Goal: Task Accomplishment & Management: Complete application form

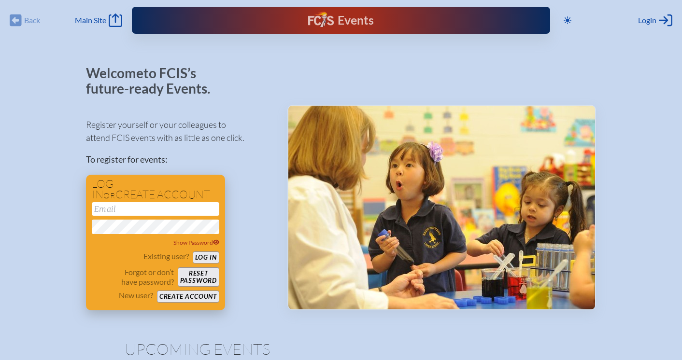
click at [185, 293] on button "Create account" at bounding box center [188, 297] width 62 height 12
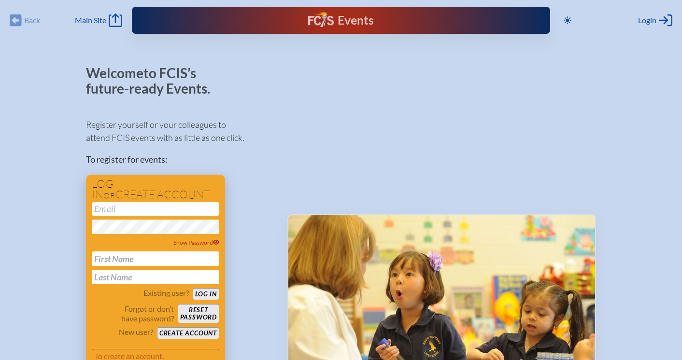
click at [123, 208] on input "email" at bounding box center [155, 209] width 127 height 14
type input "[EMAIL_ADDRESS][DOMAIN_NAME]"
type input "Leonor"
type input "Belaval"
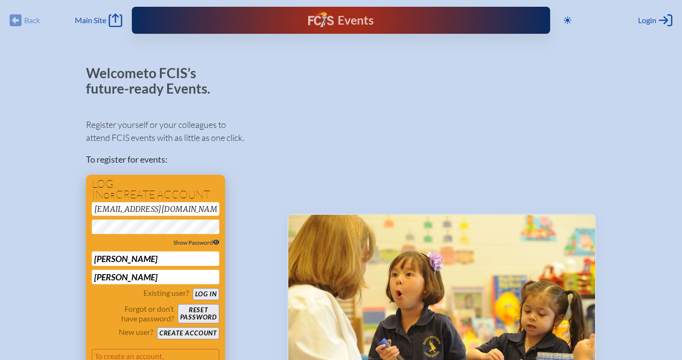
click at [188, 241] on span "Show Password" at bounding box center [196, 242] width 46 height 7
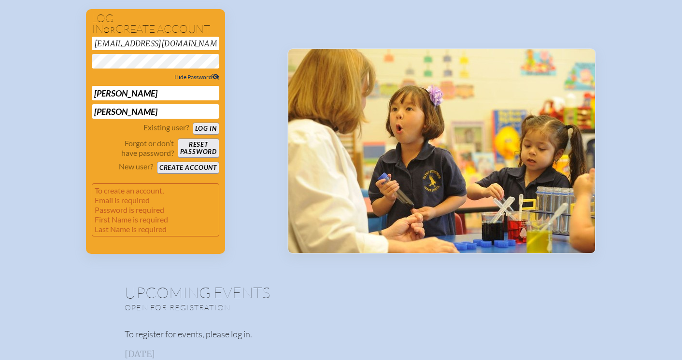
scroll to position [174, 0]
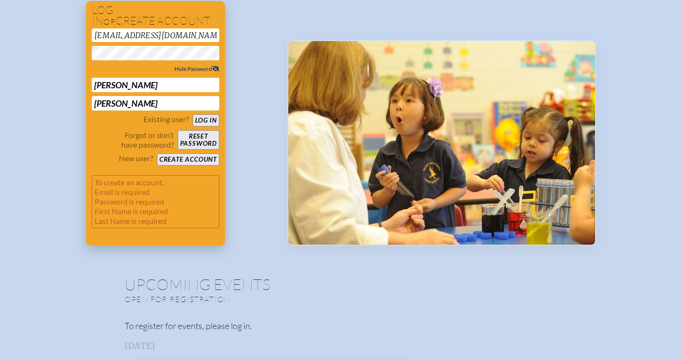
click at [184, 160] on button "Create account" at bounding box center [188, 160] width 62 height 12
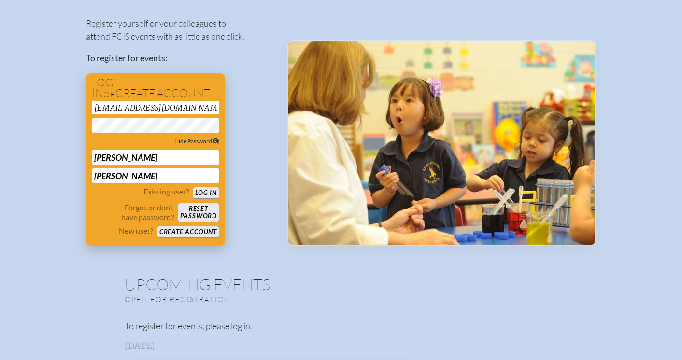
scroll to position [26, 0]
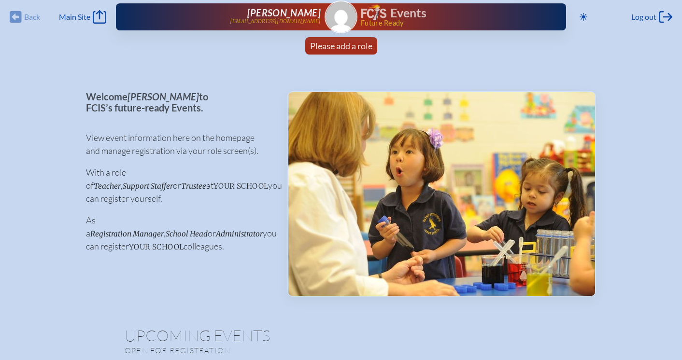
scroll to position [3, 0]
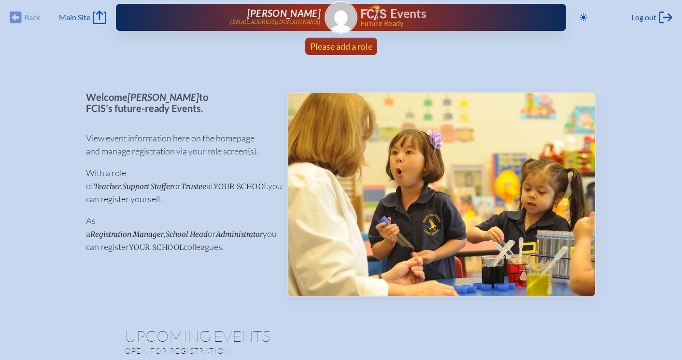
click at [344, 47] on span "Please add a role" at bounding box center [341, 46] width 62 height 11
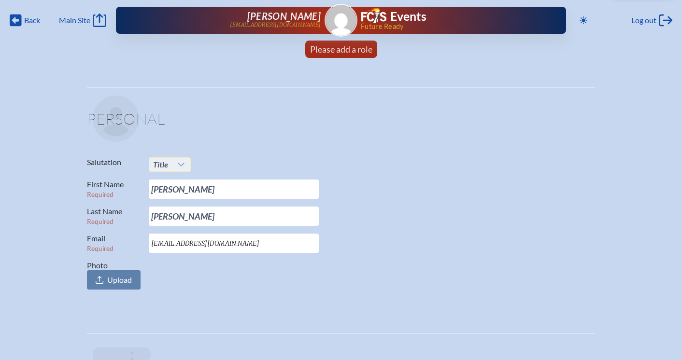
click at [170, 163] on span "Title" at bounding box center [160, 165] width 23 height 14
click at [166, 196] on span "Mrs." at bounding box center [160, 197] width 14 height 10
click at [120, 280] on span "Upload" at bounding box center [119, 280] width 25 height 10
click at [0, 0] on input "Photo Upload" at bounding box center [0, 0] width 0 height 0
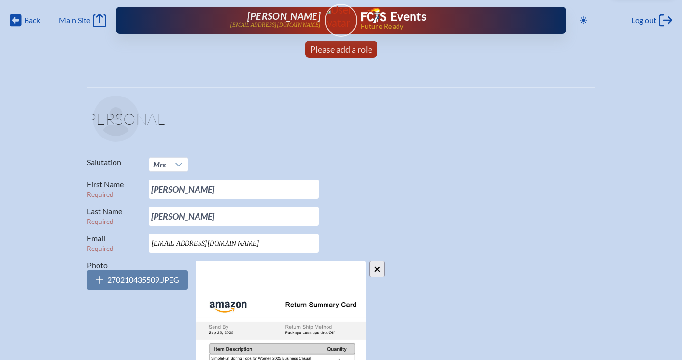
click at [377, 267] on input "×" at bounding box center [376, 269] width 15 height 16
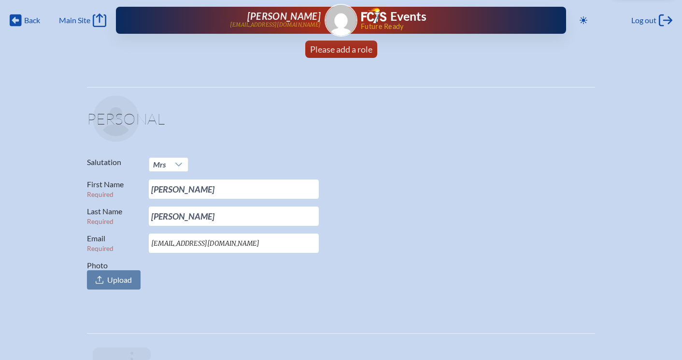
click at [338, 24] on img at bounding box center [340, 20] width 31 height 31
click at [112, 280] on span "Upload" at bounding box center [119, 280] width 25 height 10
click at [0, 0] on input "Photo Upload" at bounding box center [0, 0] width 0 height 0
click at [335, 49] on span "Please add a role" at bounding box center [341, 49] width 62 height 11
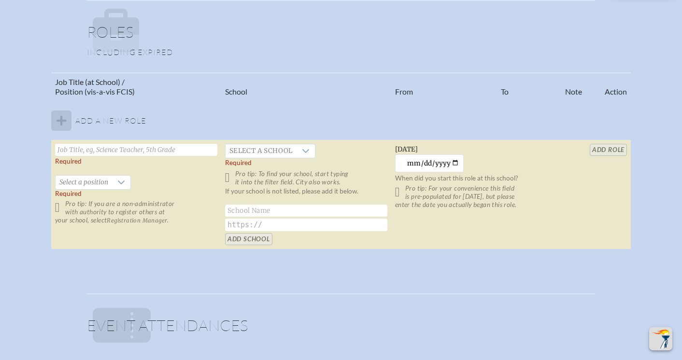
click at [87, 152] on input "text" at bounding box center [136, 150] width 162 height 12
type input "Director of College Counseling"
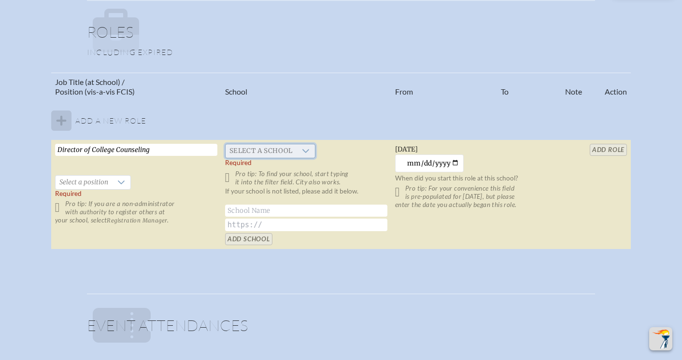
click at [264, 151] on span "Select a school" at bounding box center [260, 151] width 71 height 14
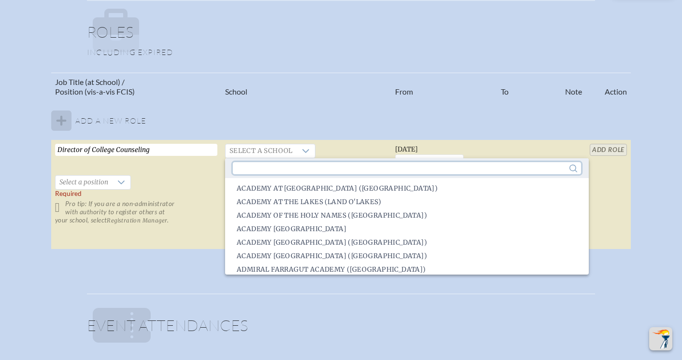
click at [255, 165] on input "text" at bounding box center [407, 168] width 348 height 12
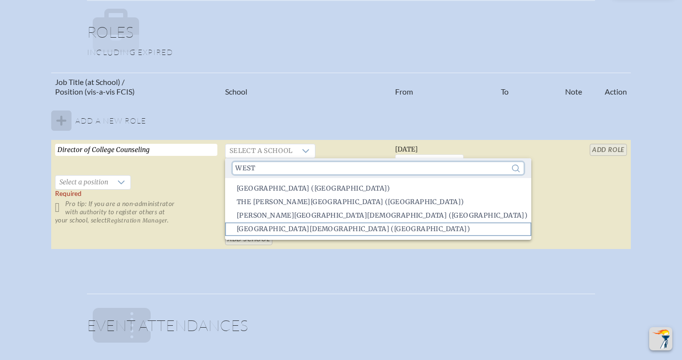
type input "west"
click at [265, 228] on span "Westminster Christian School (Palmetto Bay)" at bounding box center [353, 229] width 233 height 10
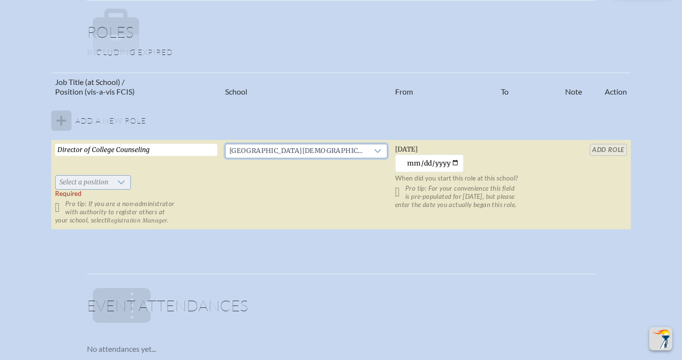
click at [117, 183] on icon at bounding box center [121, 183] width 8 height 8
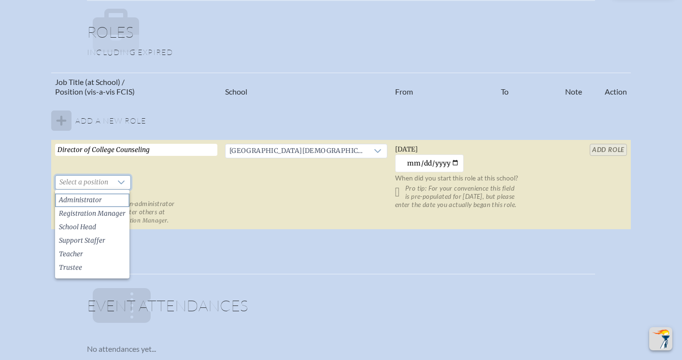
click at [98, 203] on li "Administrator" at bounding box center [92, 201] width 74 height 14
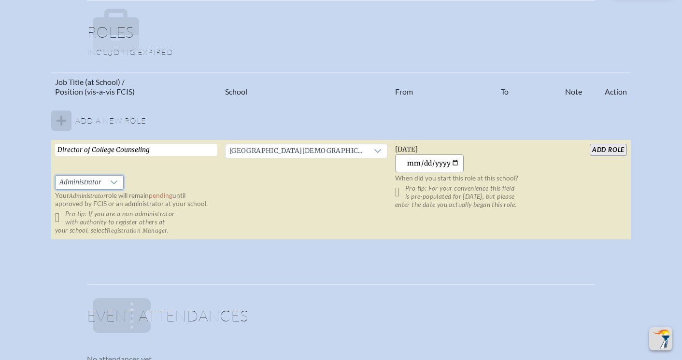
click at [448, 164] on input "2025-09-14" at bounding box center [429, 163] width 69 height 18
click at [441, 163] on input "2025-07-13" at bounding box center [429, 163] width 69 height 18
click at [445, 164] on input "0013-09-14" at bounding box center [429, 163] width 69 height 18
click at [413, 160] on input "0013-09-14" at bounding box center [429, 163] width 69 height 18
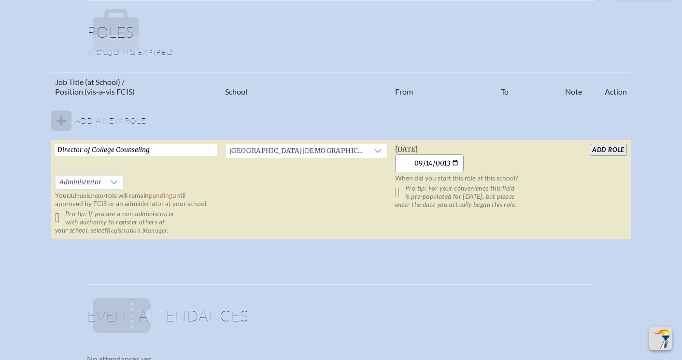
click at [411, 166] on input "0013-09-14" at bounding box center [429, 163] width 69 height 18
click at [441, 166] on input "0013-09-14" at bounding box center [429, 163] width 69 height 18
click at [446, 162] on input "0013-09-14" at bounding box center [429, 163] width 69 height 18
click at [447, 164] on input "0013-07-13" at bounding box center [429, 163] width 69 height 18
click at [439, 162] on input "0013-07-13" at bounding box center [429, 163] width 69 height 18
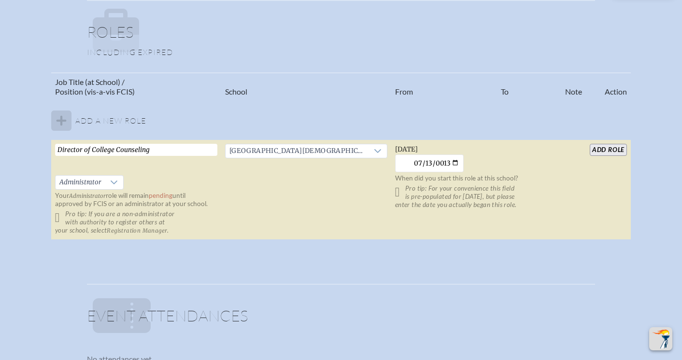
click at [509, 156] on td "Saturday, July 13th, 2013 2013-07-13 When did you start this role at this schoo…" at bounding box center [476, 190] width 170 height 100
click at [423, 162] on input "2013-07-13" at bounding box center [429, 163] width 69 height 18
click at [454, 161] on input "2025-09-03" at bounding box center [429, 163] width 69 height 18
click at [447, 162] on input "2025-07-03" at bounding box center [429, 163] width 69 height 18
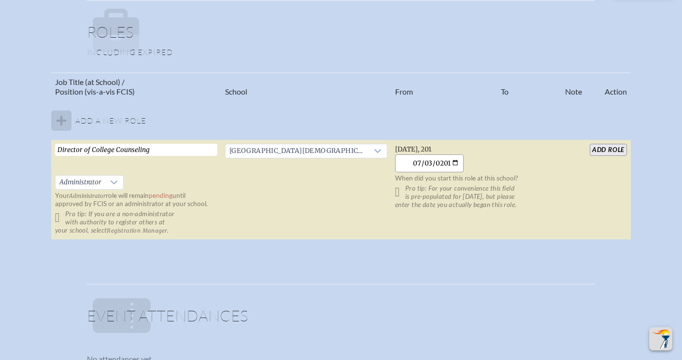
type input "2013-07-03"
click at [531, 169] on td "Wednesday, July 3rd, 2013 2013-07-03 When did you start this role at this schoo…" at bounding box center [476, 190] width 170 height 100
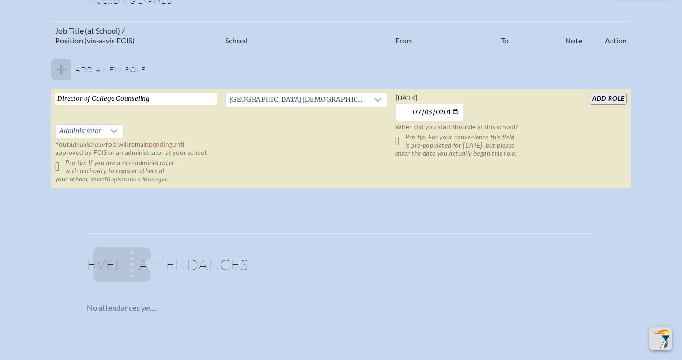
scroll to position [615, 0]
click at [610, 98] on input "add Role" at bounding box center [607, 99] width 37 height 12
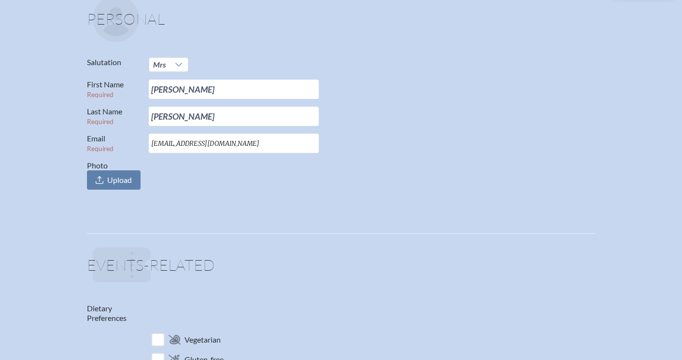
scroll to position [0, 0]
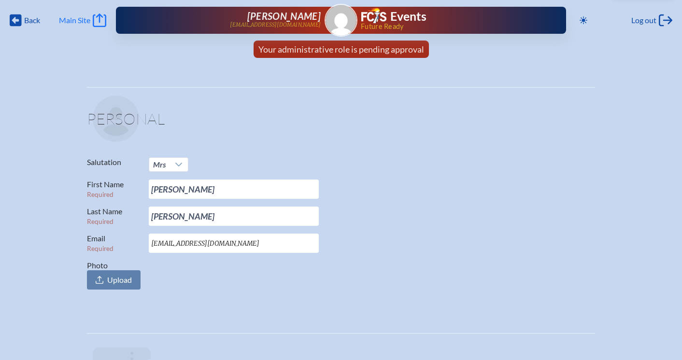
click at [76, 18] on span "Main Site" at bounding box center [74, 20] width 31 height 10
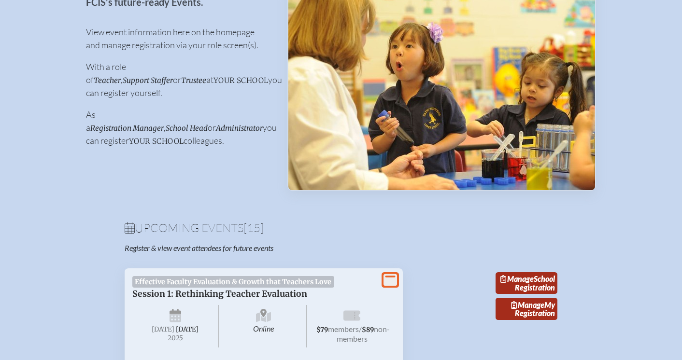
scroll to position [108, 0]
